Goal: Information Seeking & Learning: Learn about a topic

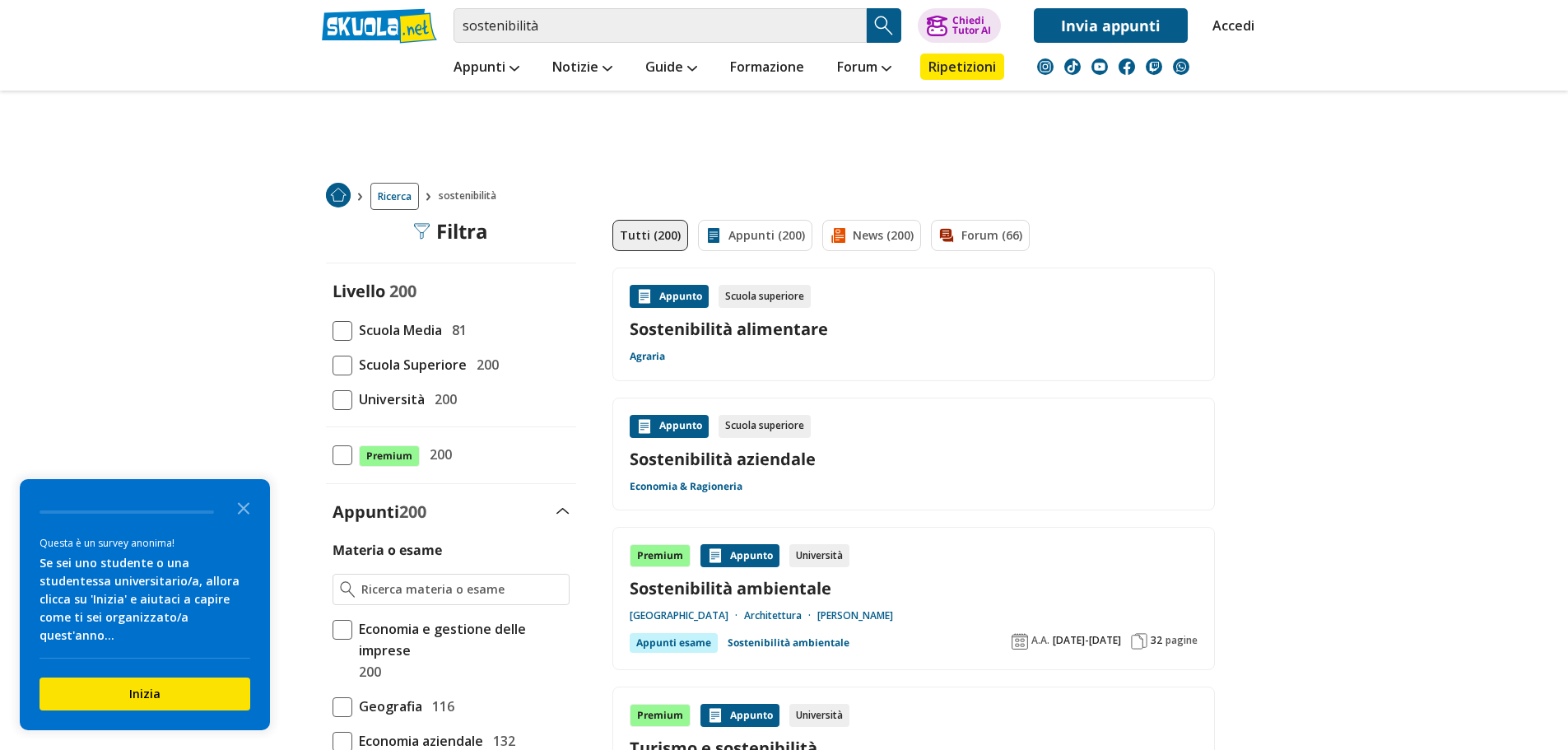
click at [339, 328] on span at bounding box center [343, 331] width 20 height 20
click at [333, 330] on input "Scuola Media 81" at bounding box center [333, 330] width 0 height 0
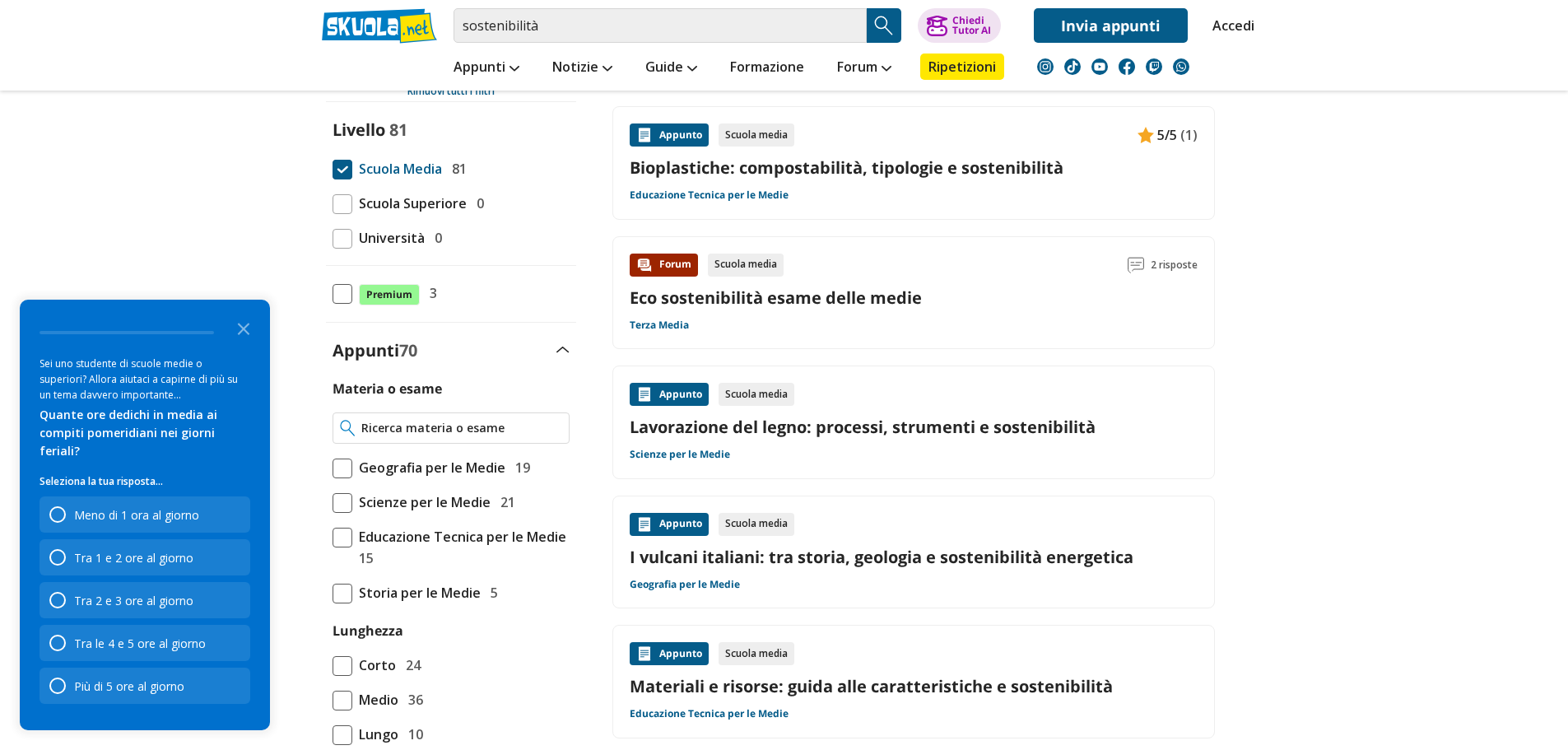
scroll to position [165, 0]
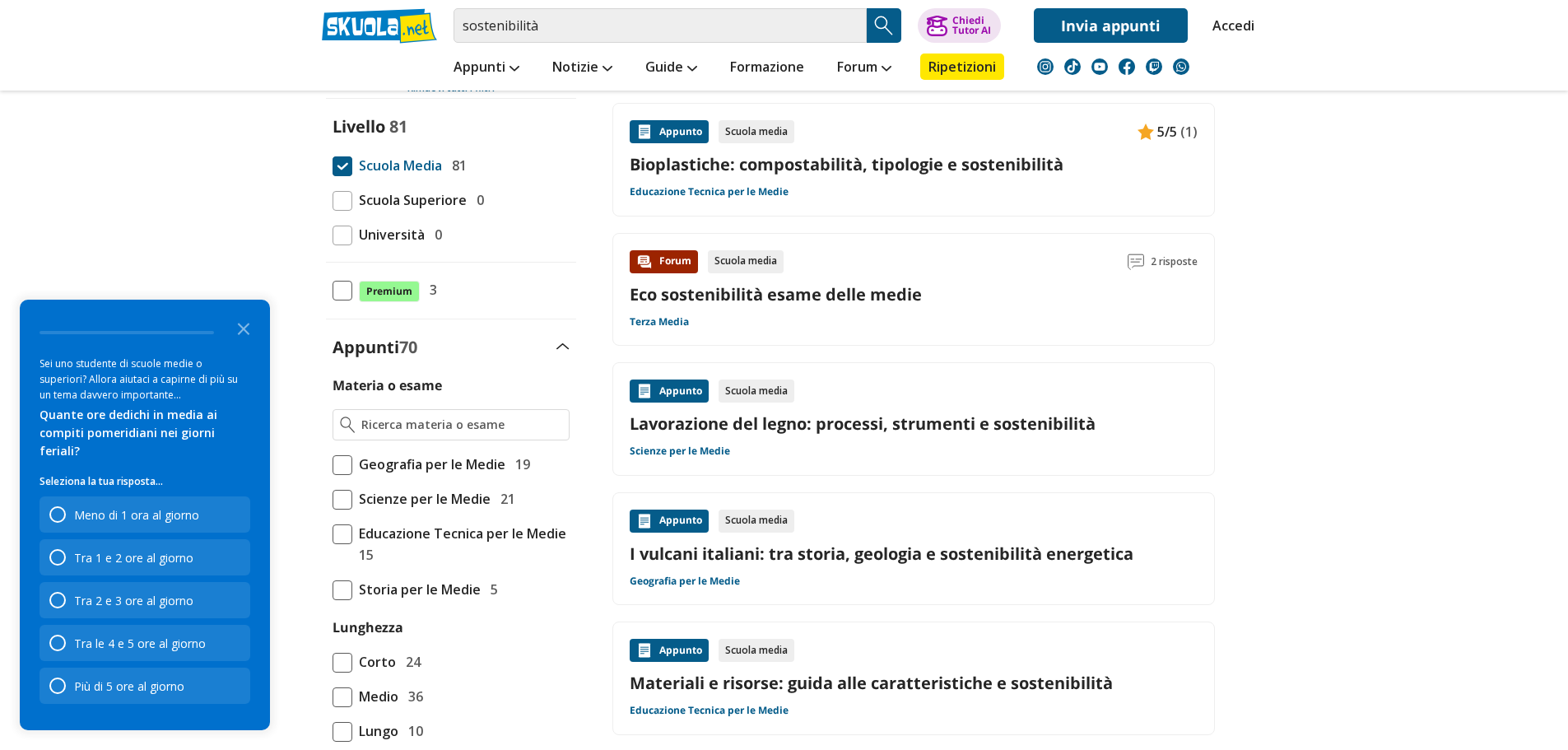
click at [341, 531] on span at bounding box center [343, 534] width 20 height 20
click at [333, 544] on input "Educazione Tecnica per le Medie 15" at bounding box center [333, 544] width 0 height 0
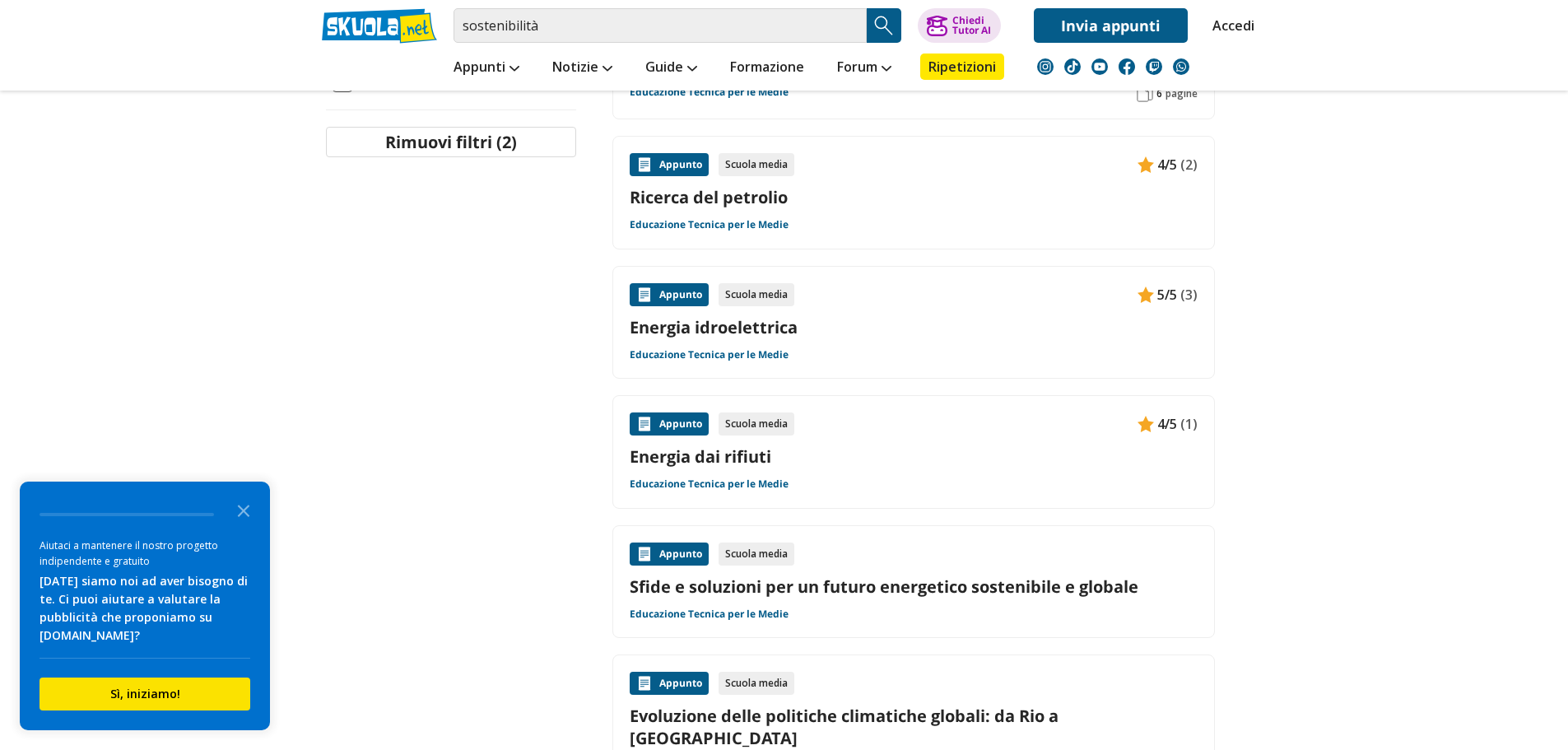
scroll to position [740, 0]
